Goal: Information Seeking & Learning: Learn about a topic

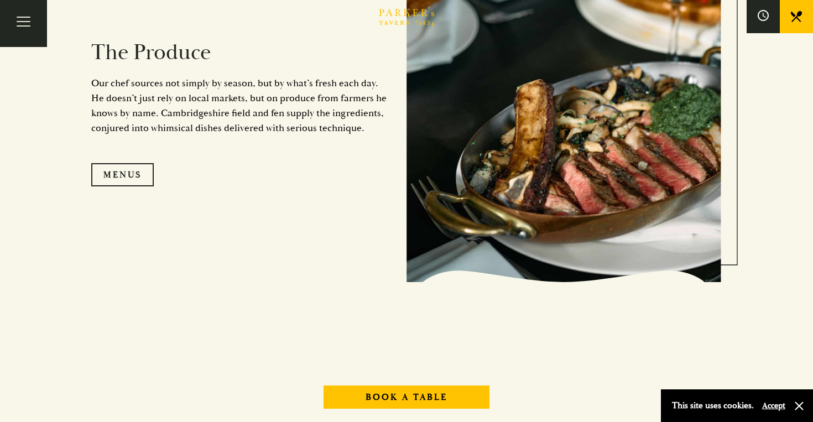
scroll to position [1120, 0]
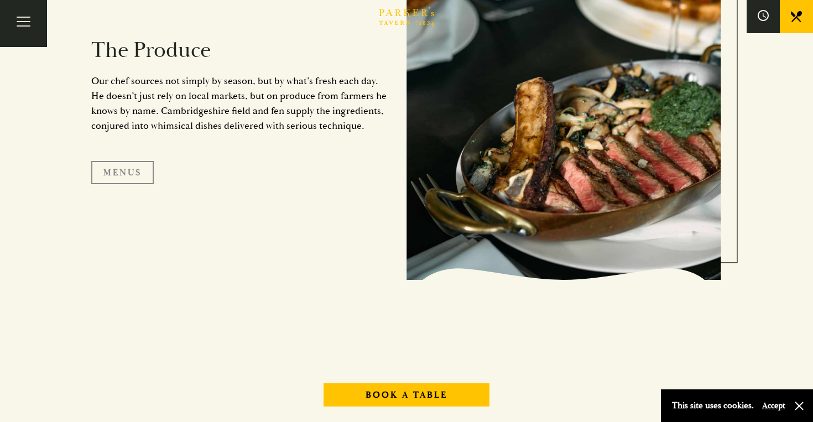
click at [118, 171] on link "Menus" at bounding box center [122, 172] width 63 height 23
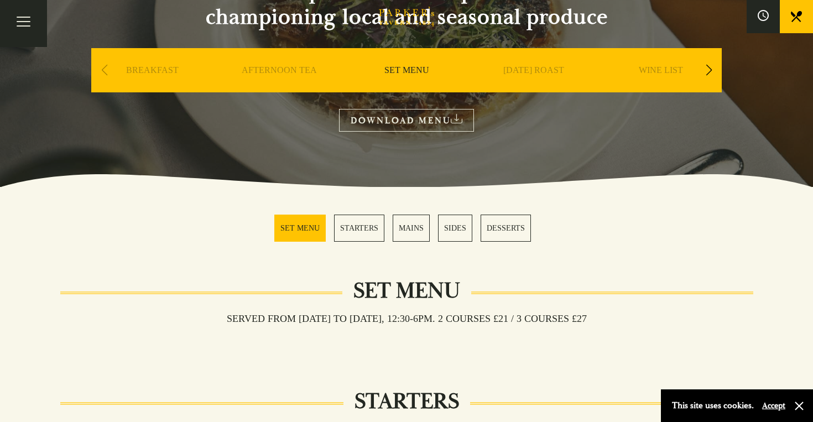
scroll to position [154, 0]
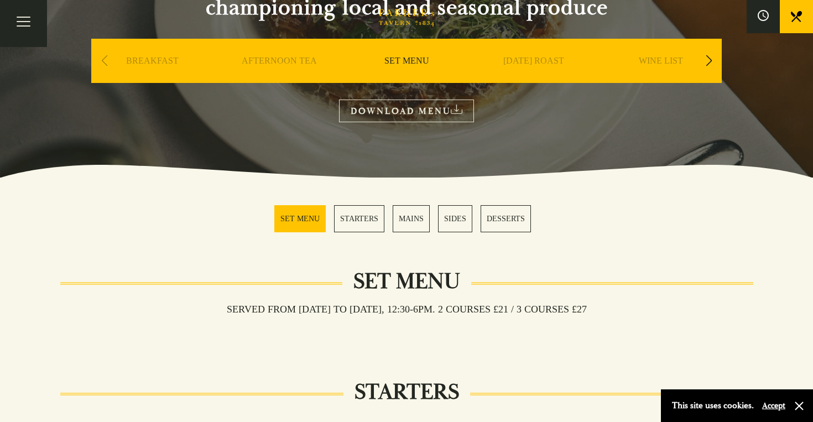
drag, startPoint x: 404, startPoint y: 132, endPoint x: 386, endPoint y: 115, distance: 24.3
click at [386, 115] on section "OUR MENU We are passionate and proud to be championing local and seasonal produ…" at bounding box center [406, 12] width 813 height 332
click at [386, 115] on link "DOWNLOAD MENU" at bounding box center [406, 111] width 135 height 23
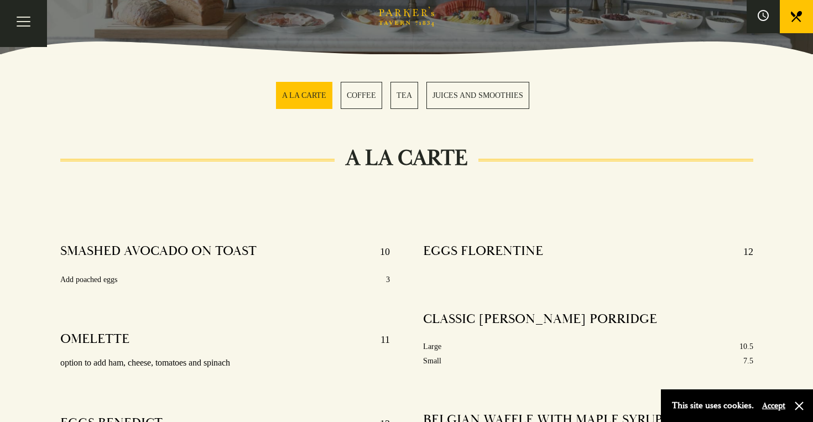
scroll to position [278, 0]
click at [294, 98] on link "A LA CARTE" at bounding box center [304, 94] width 56 height 27
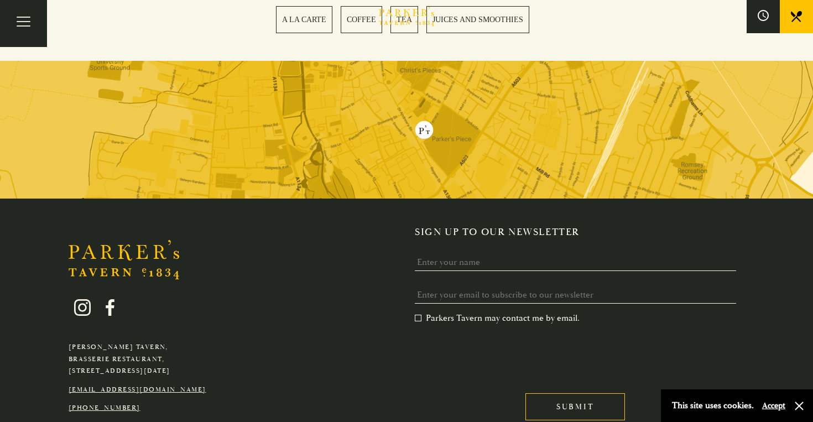
scroll to position [1983, 0]
